Goal: Check status: Check status

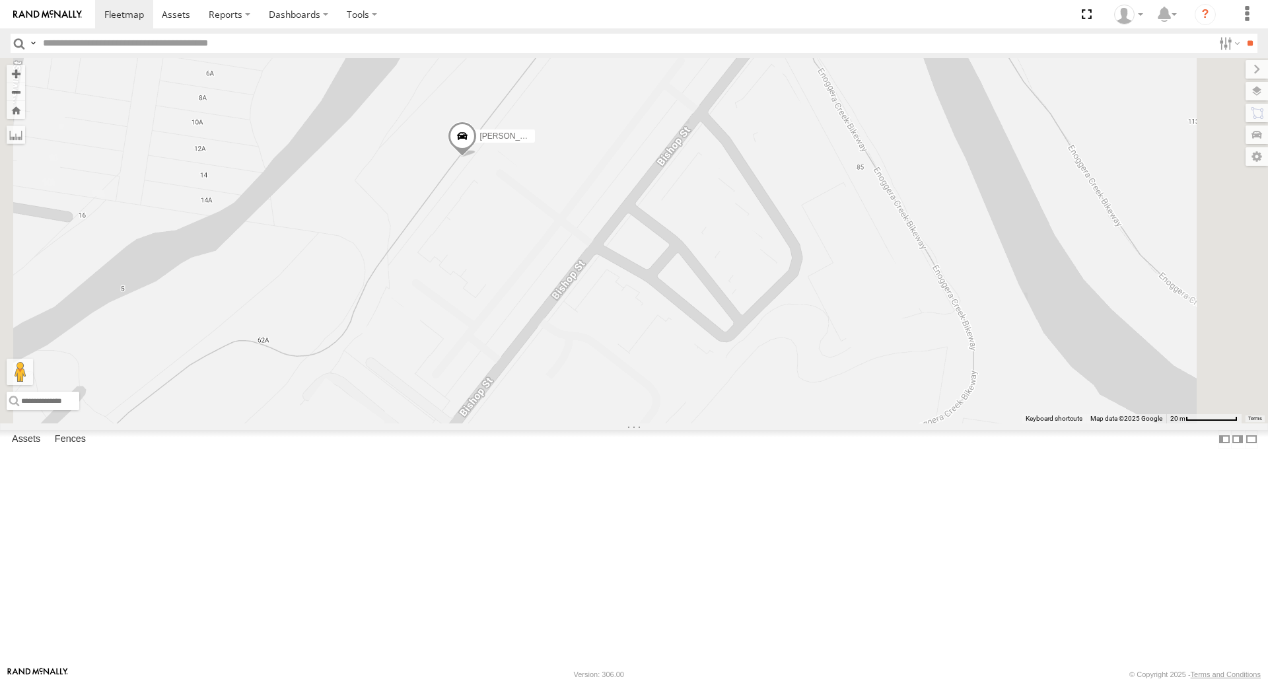
select select "**********"
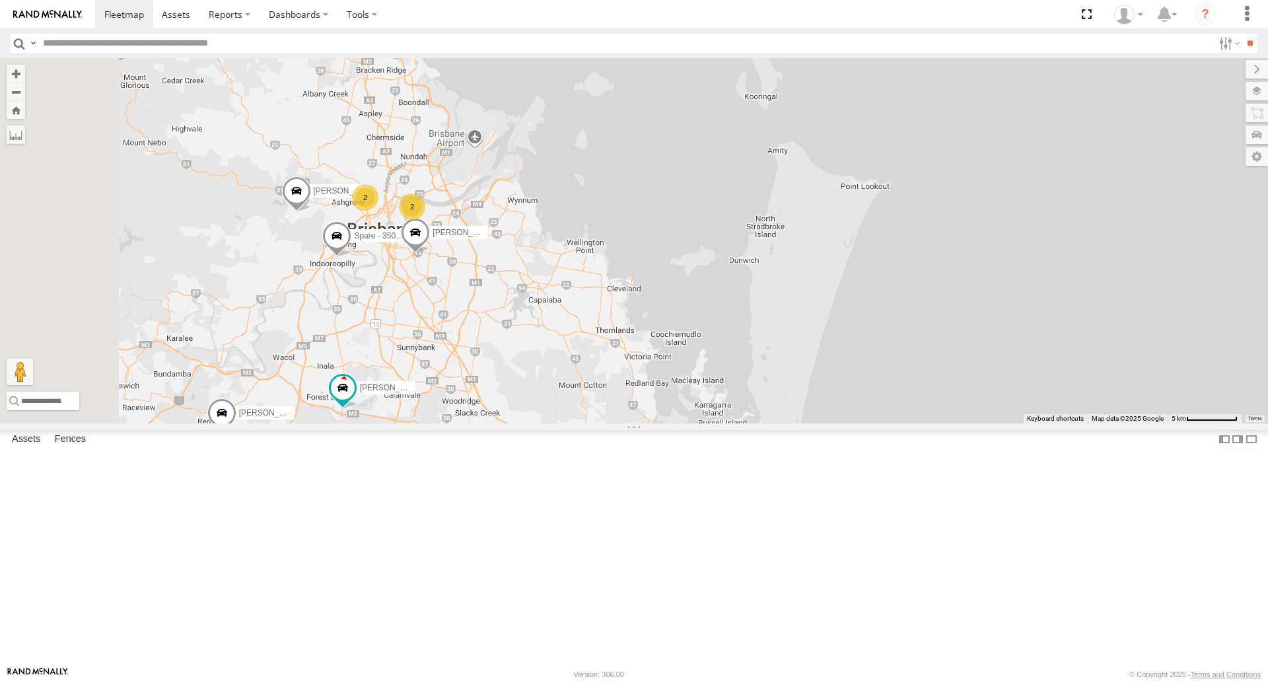
drag, startPoint x: 615, startPoint y: 458, endPoint x: 673, endPoint y: 394, distance: 87.0
click at [673, 394] on div "2 [PERSON_NAME] - Corolla Hatch 2 Spare - 350FB3 2 [PERSON_NAME]- 817BG4 [PERSO…" at bounding box center [634, 240] width 1268 height 364
click at [558, 489] on span at bounding box center [543, 471] width 29 height 36
click at [561, 473] on label at bounding box center [548, 468] width 26 height 9
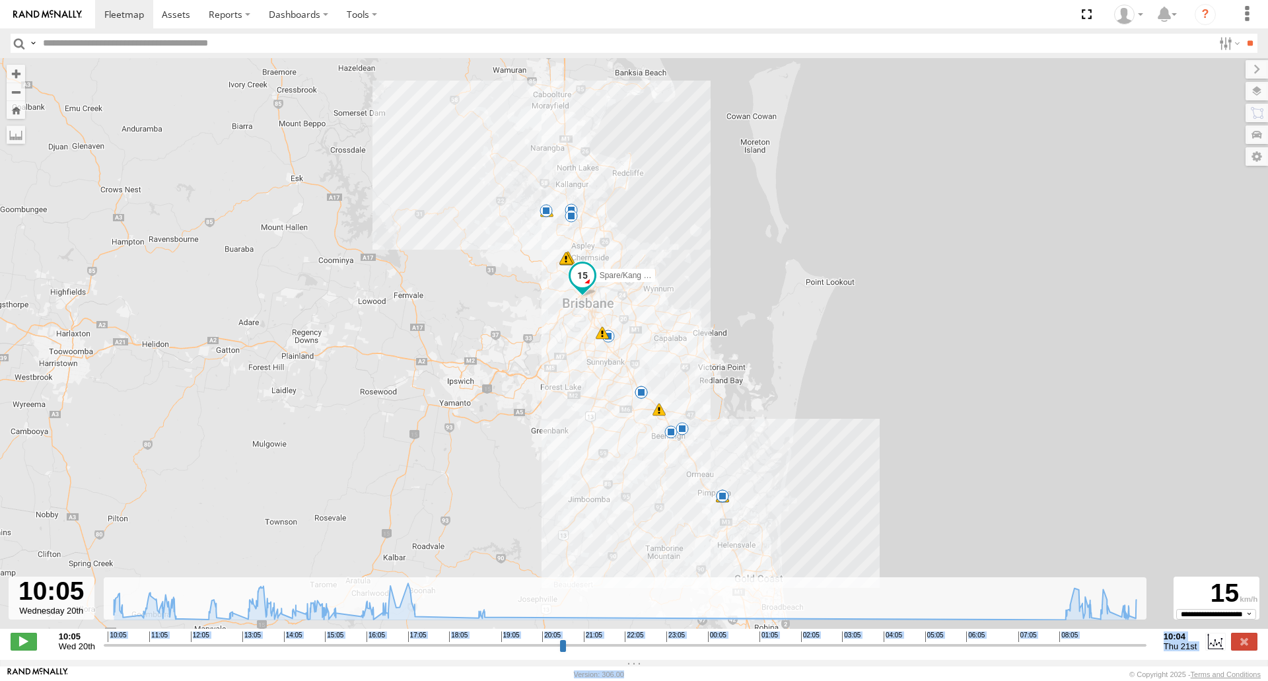
drag, startPoint x: 679, startPoint y: 660, endPoint x: 655, endPoint y: 668, distance: 25.7
click at [655, 668] on body at bounding box center [634, 340] width 1268 height 681
click at [654, 669] on footer "[PERSON_NAME] [PERSON_NAME] Version: 306.00 © Copyright 2025 - Terms and Condit…" at bounding box center [634, 673] width 1268 height 15
click at [656, 651] on input "range" at bounding box center [625, 644] width 1043 height 13
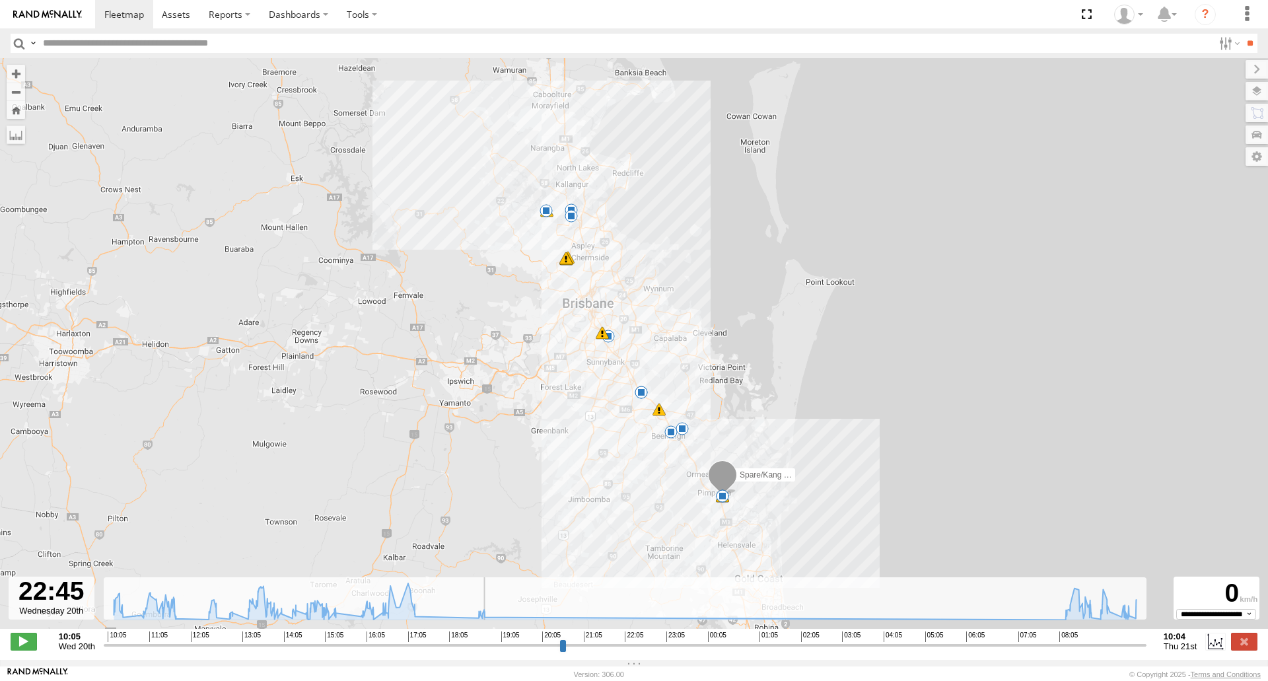
click at [456, 656] on div "**********" at bounding box center [634, 643] width 1268 height 28
drag, startPoint x: 459, startPoint y: 651, endPoint x: 1128, endPoint y: 638, distance: 669.6
type input "**********"
click at [1128, 638] on input "range" at bounding box center [625, 644] width 1043 height 13
click at [1241, 643] on label at bounding box center [1244, 641] width 26 height 17
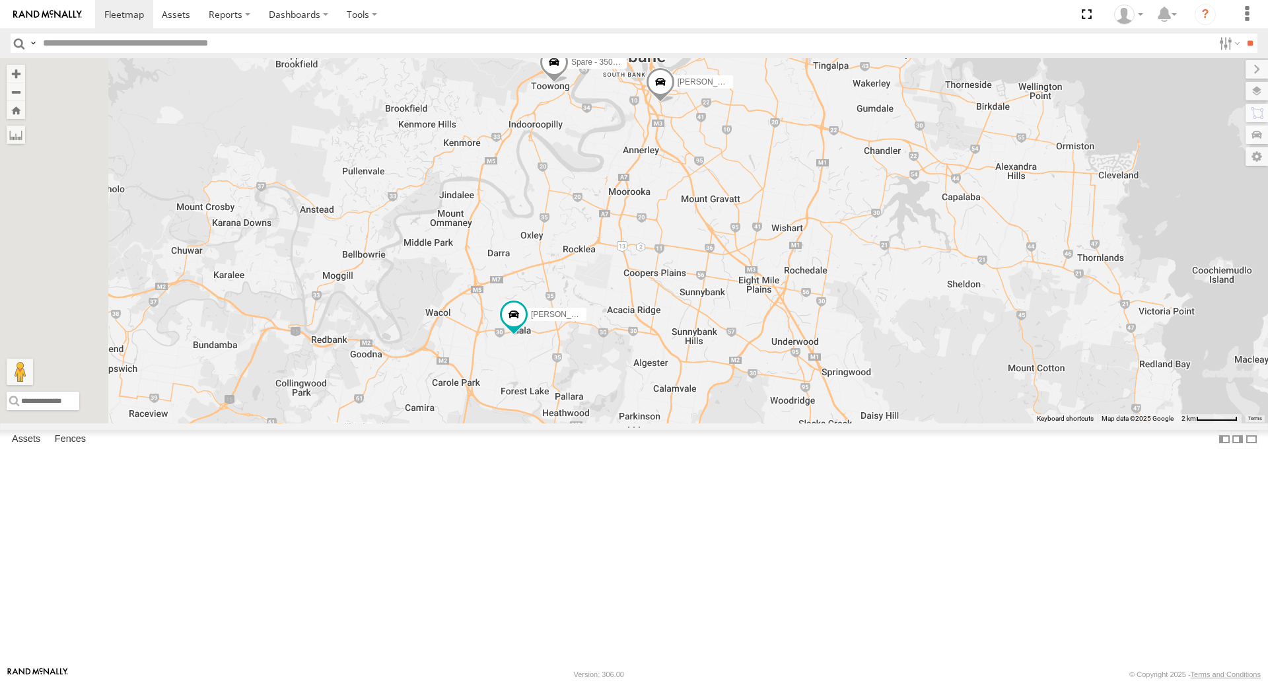
drag, startPoint x: 483, startPoint y: 480, endPoint x: 675, endPoint y: 349, distance: 231.8
click at [675, 349] on div "[PERSON_NAME] B - Corolla Hatch Spare - 350FB3 [PERSON_NAME]- 817BG4 [PERSON_NA…" at bounding box center [634, 240] width 1268 height 364
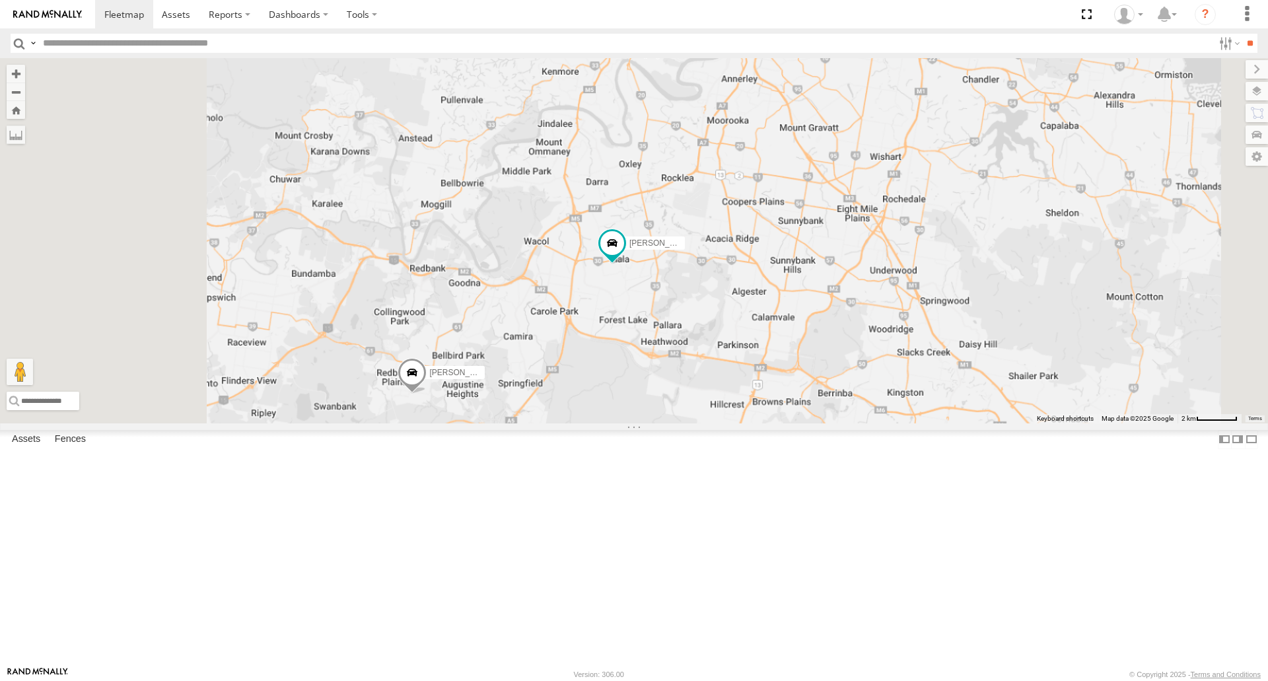
drag, startPoint x: 660, startPoint y: 454, endPoint x: 737, endPoint y: 399, distance: 94.2
click at [737, 399] on div "[PERSON_NAME] B - Corolla Hatch Spare - 350FB3 [PERSON_NAME]- 817BG4 [PERSON_NA…" at bounding box center [634, 240] width 1268 height 364
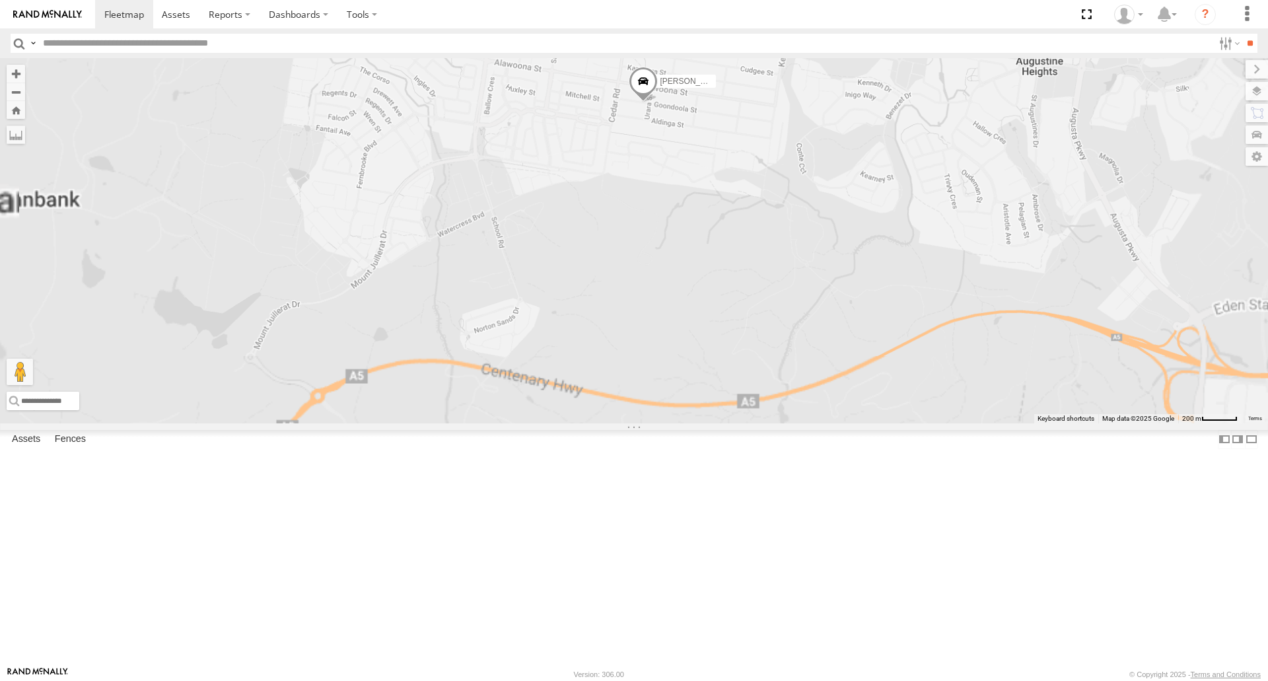
click at [658, 102] on span at bounding box center [643, 85] width 29 height 36
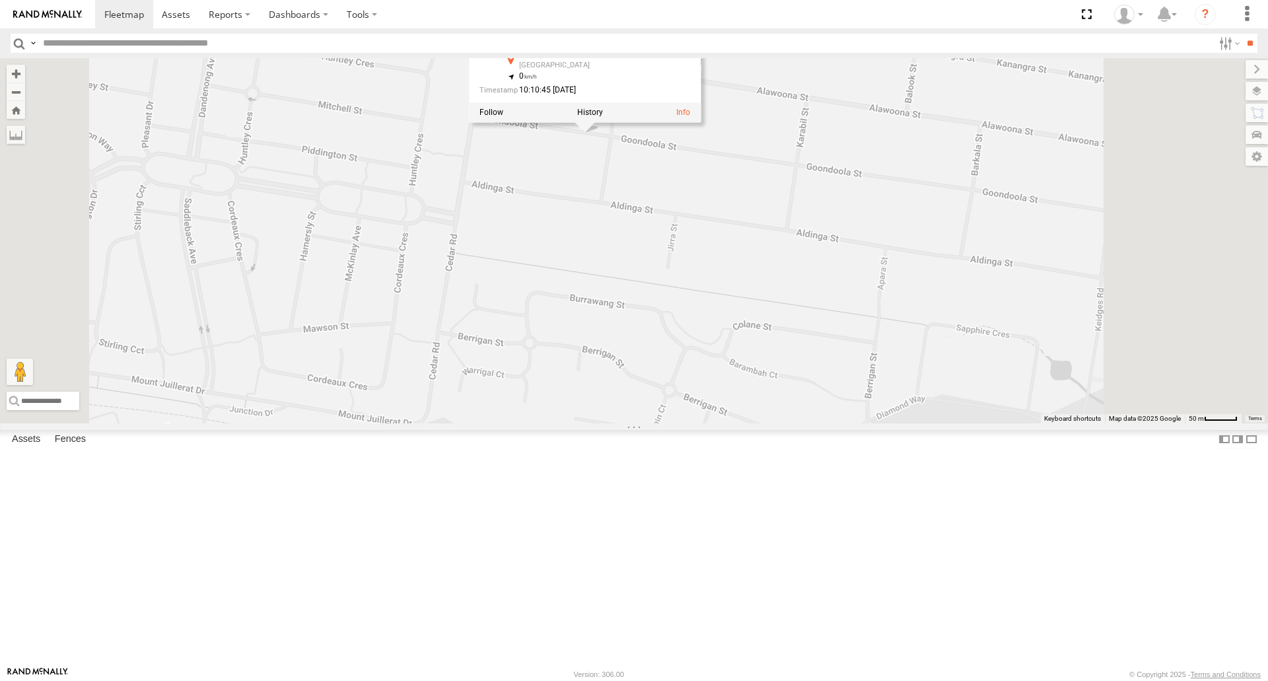
drag, startPoint x: 756, startPoint y: 246, endPoint x: 757, endPoint y: 278, distance: 31.7
click at [744, 277] on div "[PERSON_NAME] - 571IW2 [PERSON_NAME] B - Corolla [PERSON_NAME] - 347FB3 [PERSON…" at bounding box center [634, 240] width 1268 height 364
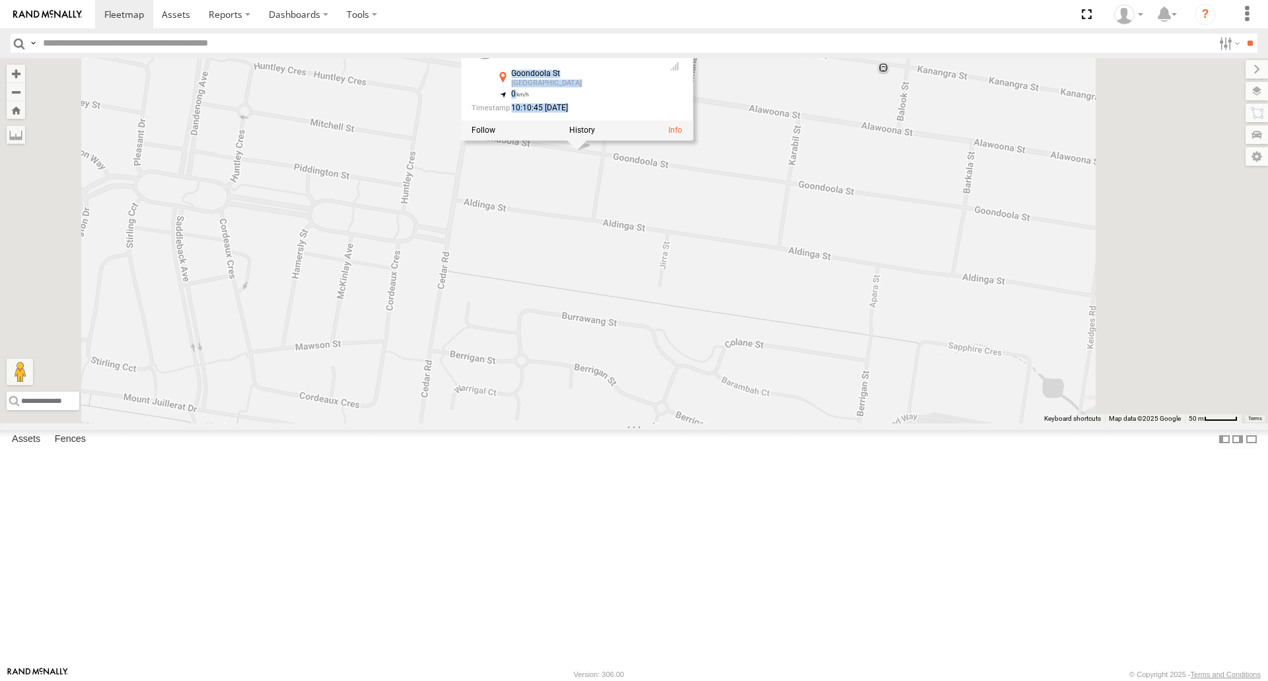
click at [757, 278] on div "[PERSON_NAME] - 571IW2 [PERSON_NAME] B - Corolla [PERSON_NAME] - 347FB3 [PERSON…" at bounding box center [634, 240] width 1268 height 364
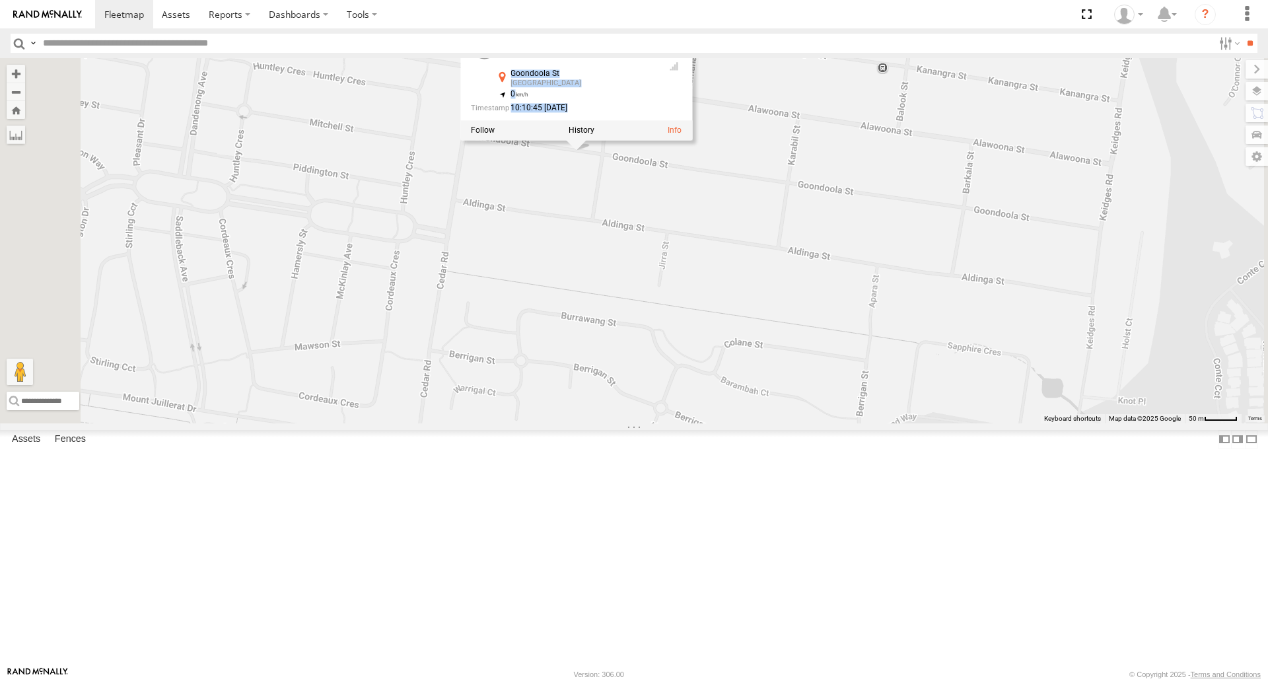
click at [757, 278] on div "[PERSON_NAME] - 571IW2 [PERSON_NAME] B - Corolla [PERSON_NAME] - 347FB3 [PERSON…" at bounding box center [634, 240] width 1268 height 364
